Goal: Task Accomplishment & Management: Manage account settings

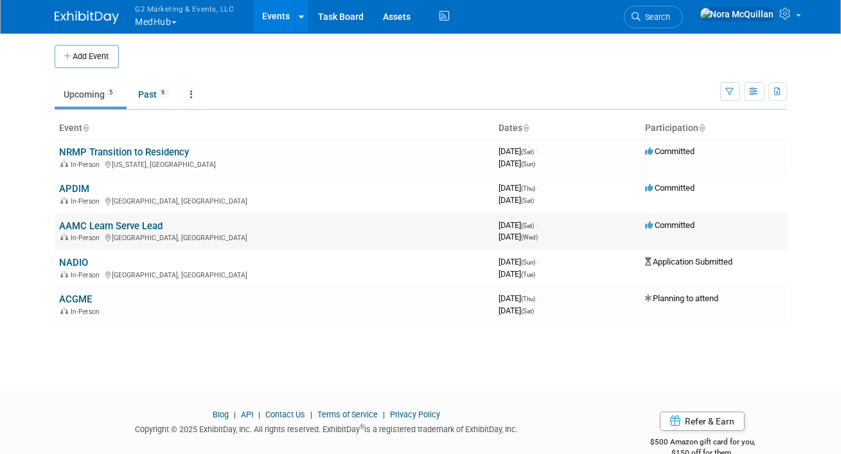
click at [95, 227] on link "AAMC Learn Serve Lead" at bounding box center [111, 226] width 103 height 12
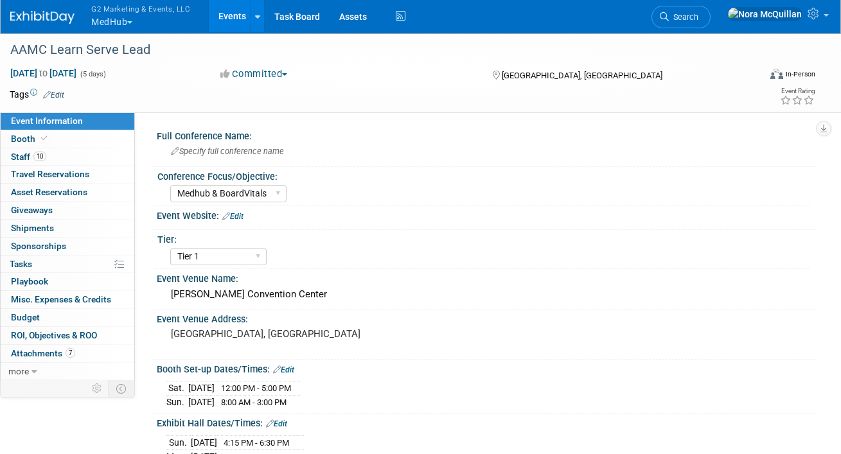
select select "Medhub & BoardVitals"
select select "Tier 1"
click at [49, 139] on link "Booth" at bounding box center [68, 138] width 134 height 17
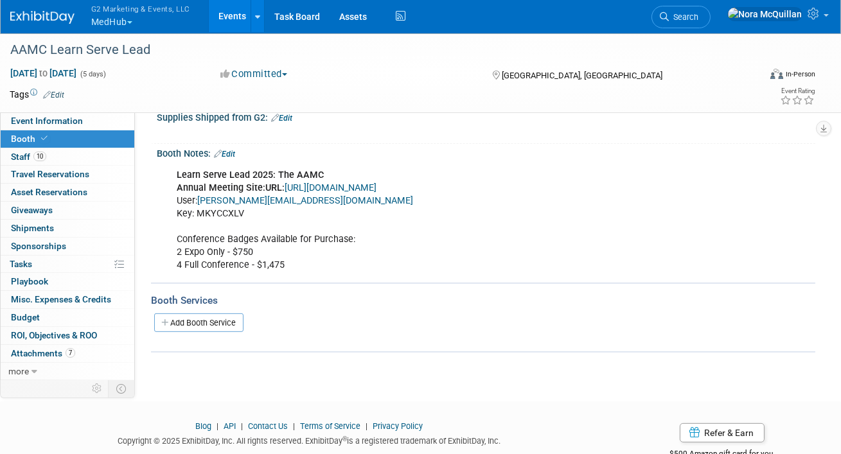
scroll to position [1001, 0]
